Goal: Find specific page/section: Find specific page/section

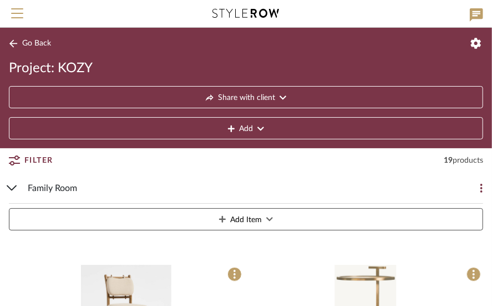
click at [47, 182] on span "Family Room" at bounding box center [52, 187] width 49 height 13
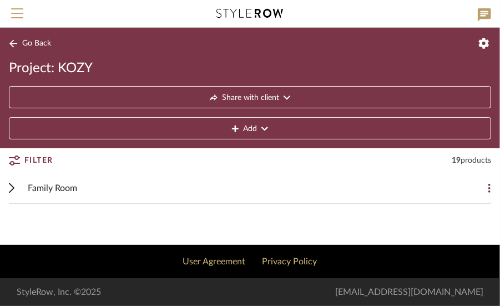
click at [14, 42] on icon at bounding box center [13, 43] width 9 height 8
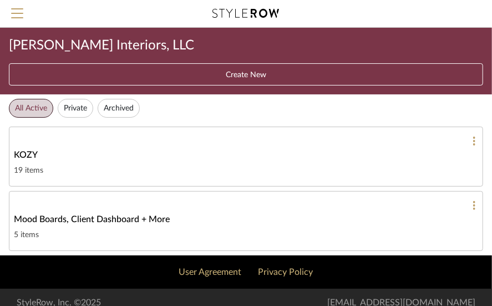
click at [26, 158] on span "KOZY" at bounding box center [26, 154] width 24 height 13
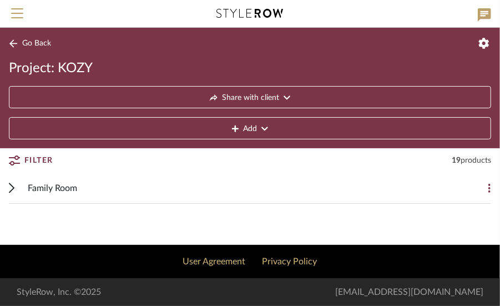
click at [57, 184] on span "Family Room" at bounding box center [52, 187] width 49 height 13
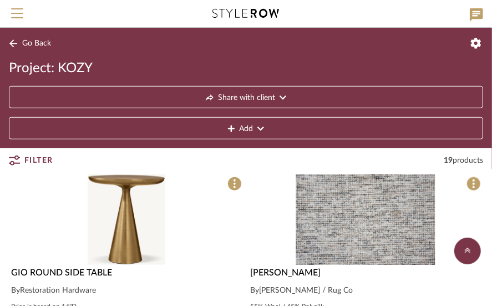
scroll to position [259, 0]
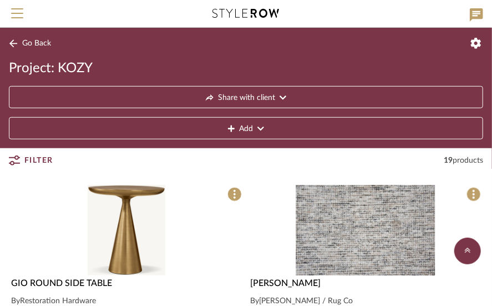
click at [29, 42] on span "Go Back" at bounding box center [36, 43] width 29 height 9
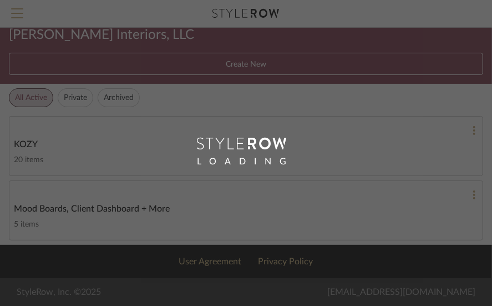
scroll to position [8, 0]
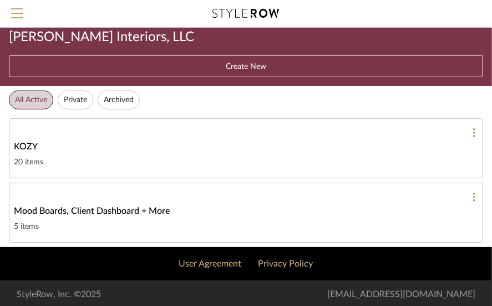
click at [27, 146] on span "KOZY" at bounding box center [26, 146] width 24 height 13
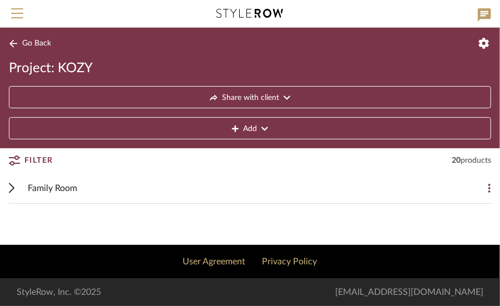
click at [47, 182] on span "Family Room" at bounding box center [52, 187] width 49 height 13
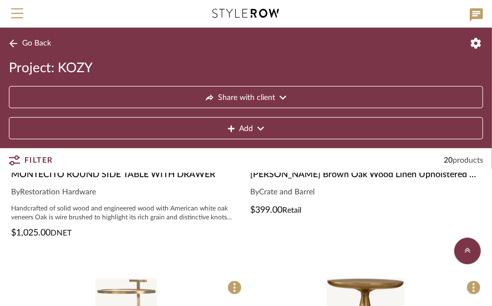
scroll to position [166, 0]
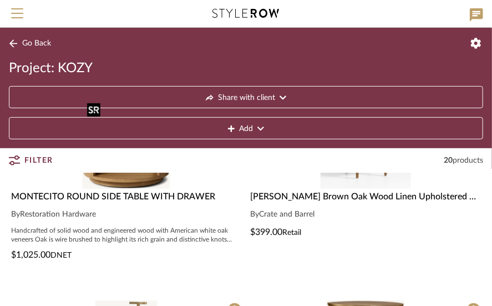
click at [137, 179] on img "0" at bounding box center [127, 143] width 88 height 90
